Goal: Find specific page/section: Find specific page/section

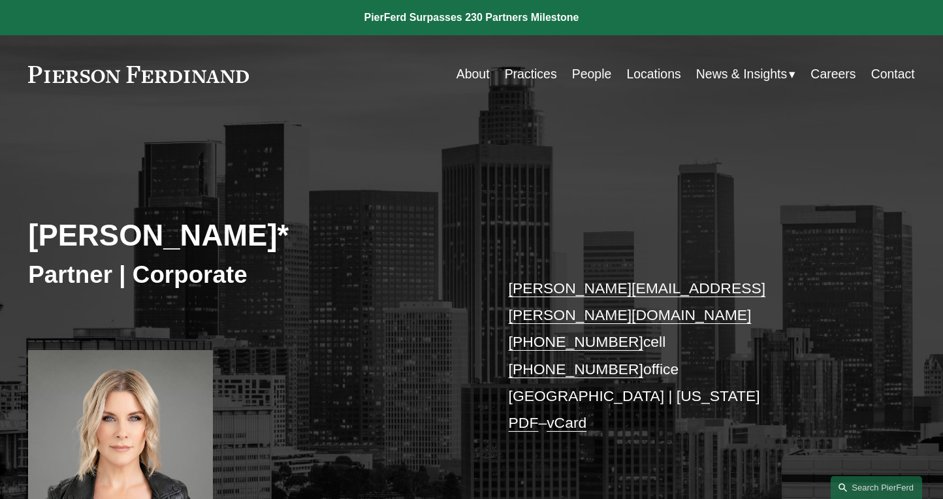
click at [578, 77] on link "People" at bounding box center [592, 73] width 40 height 25
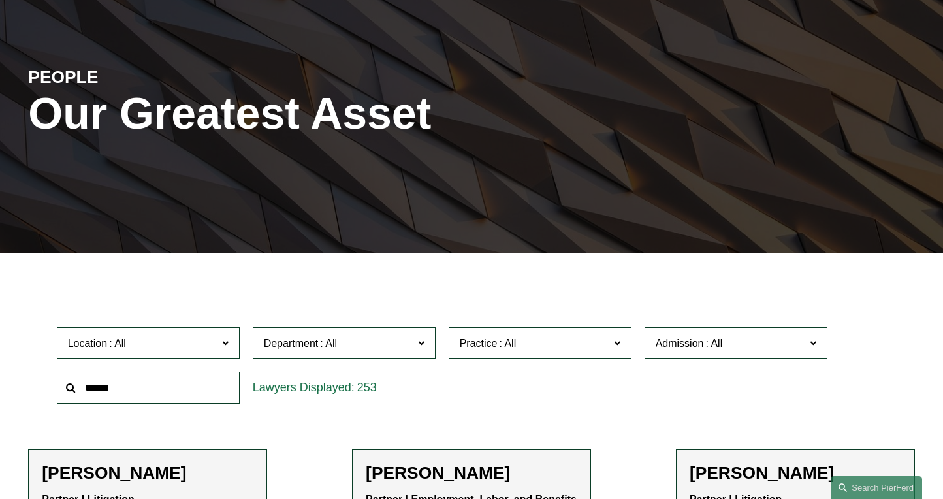
scroll to position [189, 0]
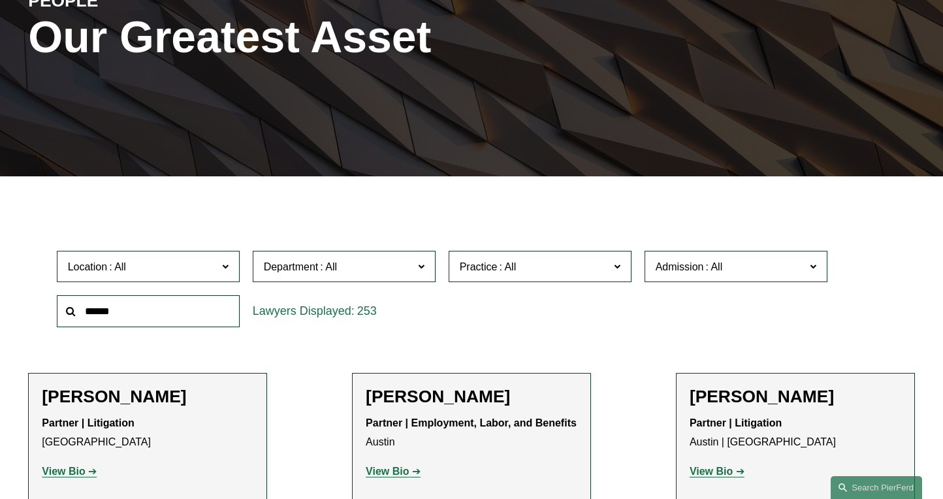
click at [145, 314] on input "text" at bounding box center [148, 311] width 183 height 32
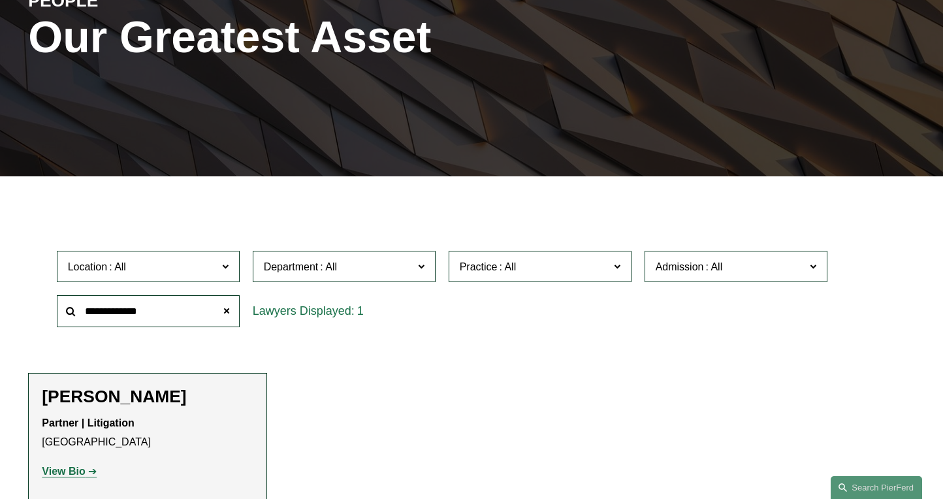
type input "**********"
click at [74, 470] on strong "View Bio" at bounding box center [63, 471] width 43 height 11
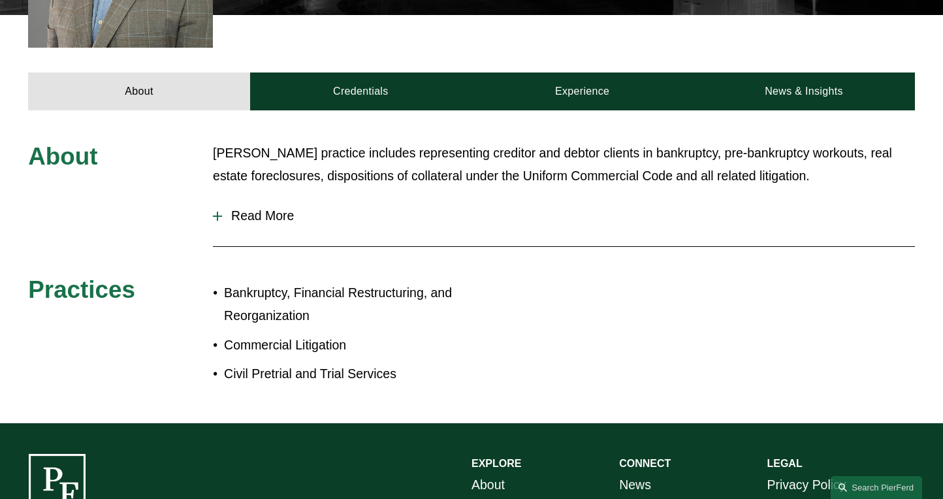
scroll to position [515, 0]
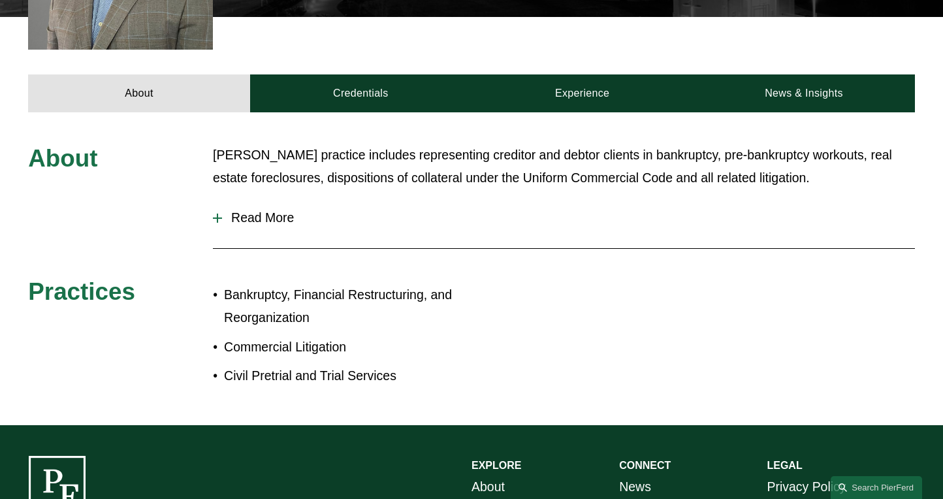
click at [263, 210] on span "Read More" at bounding box center [568, 217] width 693 height 15
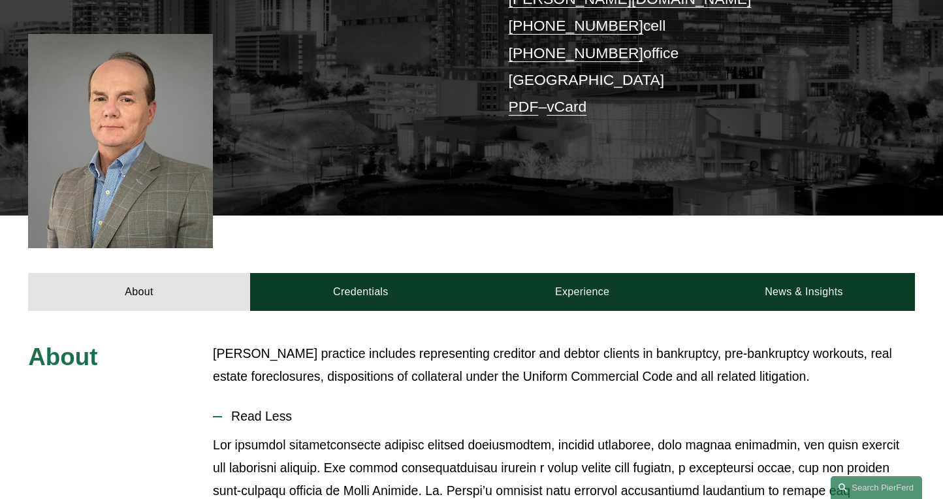
scroll to position [0, 0]
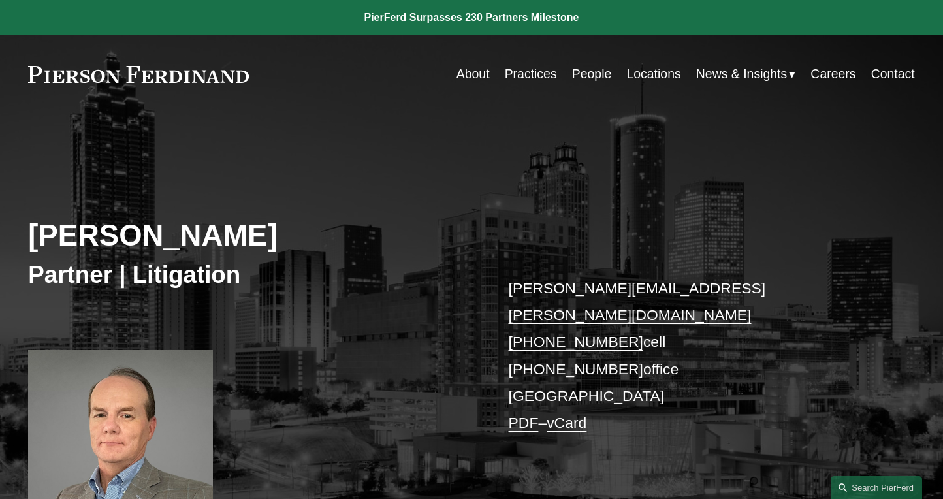
click at [590, 72] on link "People" at bounding box center [592, 73] width 40 height 25
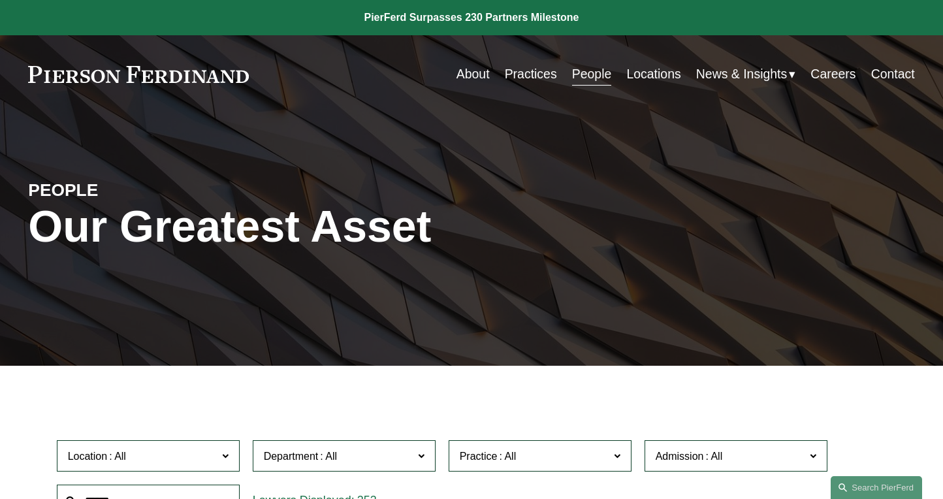
scroll to position [99, 0]
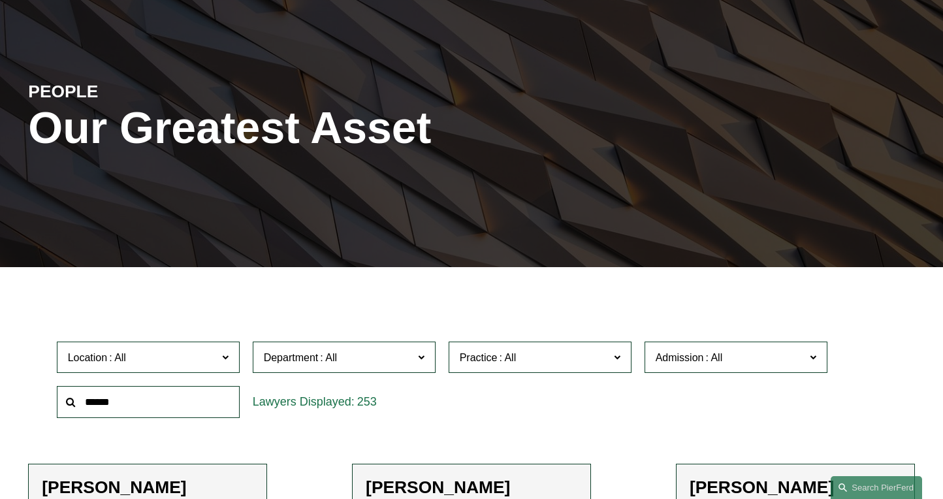
click at [118, 408] on input "text" at bounding box center [148, 402] width 183 height 32
type input "******"
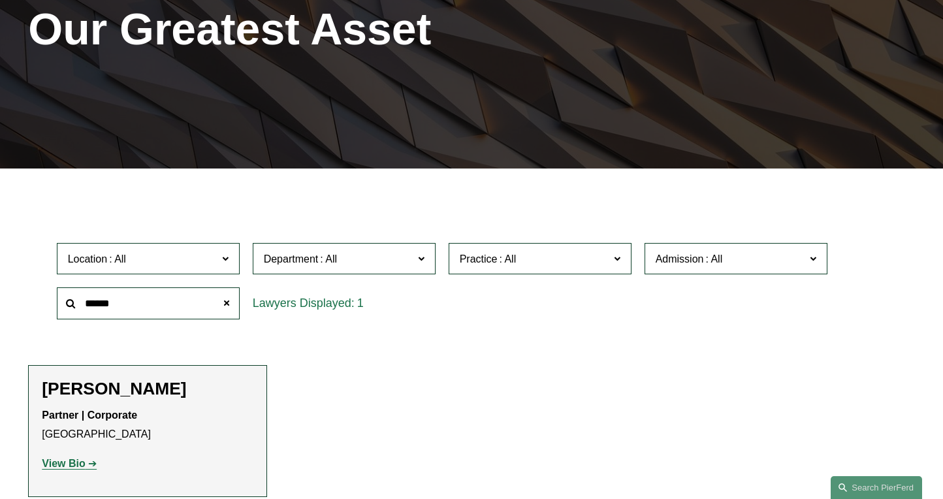
scroll to position [322, 0]
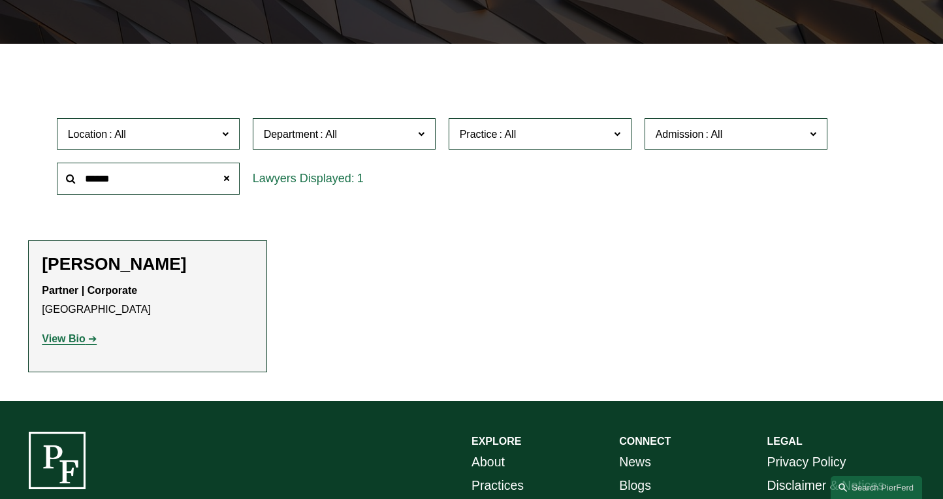
click at [76, 340] on strong "View Bio" at bounding box center [63, 338] width 43 height 11
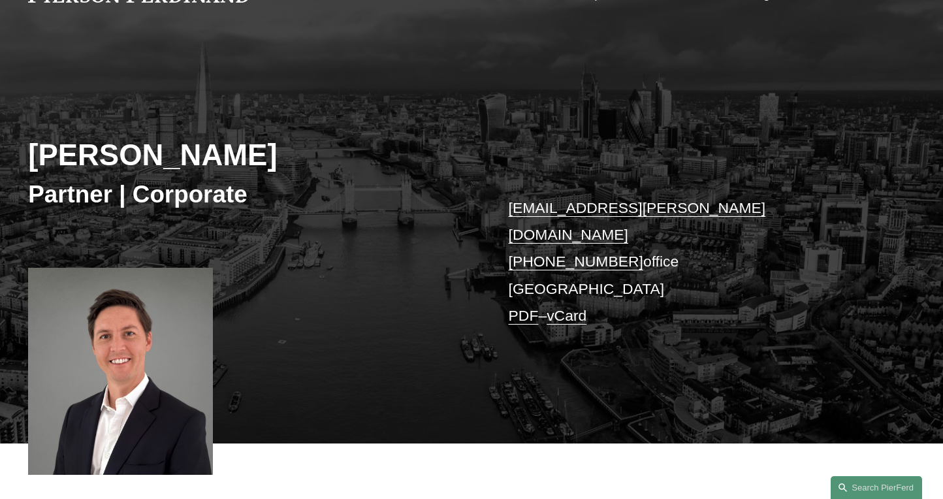
scroll to position [99, 0]
